Goal: Transaction & Acquisition: Book appointment/travel/reservation

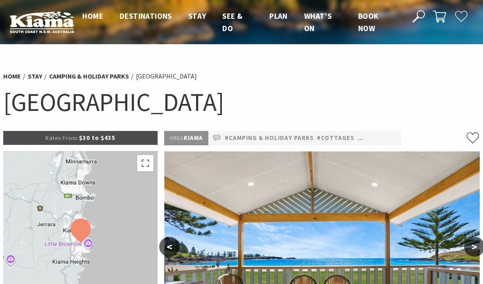
select select "3"
select select "2"
click at [37, 70] on div "Home Stay Camping & Holiday Parks [GEOGRAPHIC_DATA] [GEOGRAPHIC_DATA] Book Now" at bounding box center [241, 99] width 483 height 64
click at [36, 75] on link "Stay" at bounding box center [35, 76] width 14 height 9
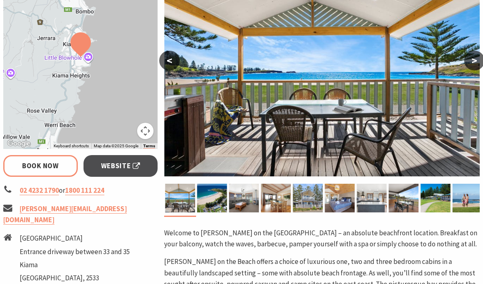
scroll to position [186, 0]
click at [50, 165] on link "Book Now" at bounding box center [40, 166] width 75 height 22
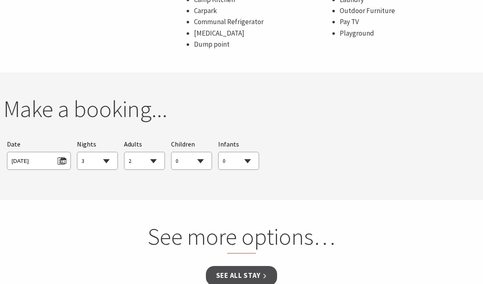
scroll to position [667, 0]
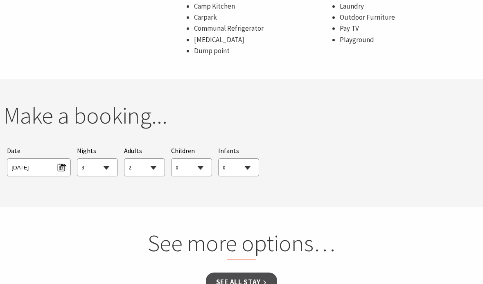
click at [350, 157] on div "Searching for Accommodation Tours Events Car Hire Packages Date [DATE] Nights 1…" at bounding box center [241, 161] width 477 height 38
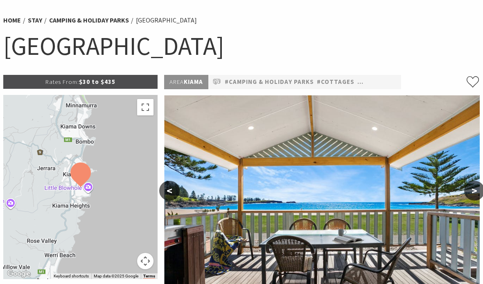
scroll to position [59, 0]
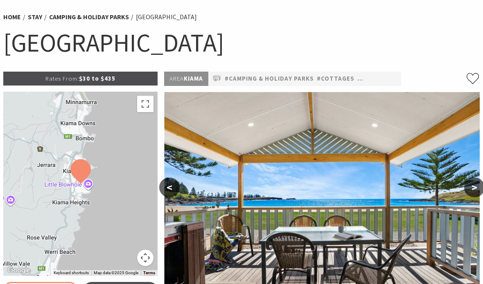
click at [17, 17] on link "Home" at bounding box center [12, 17] width 18 height 9
